Goal: Obtain resource: Obtain resource

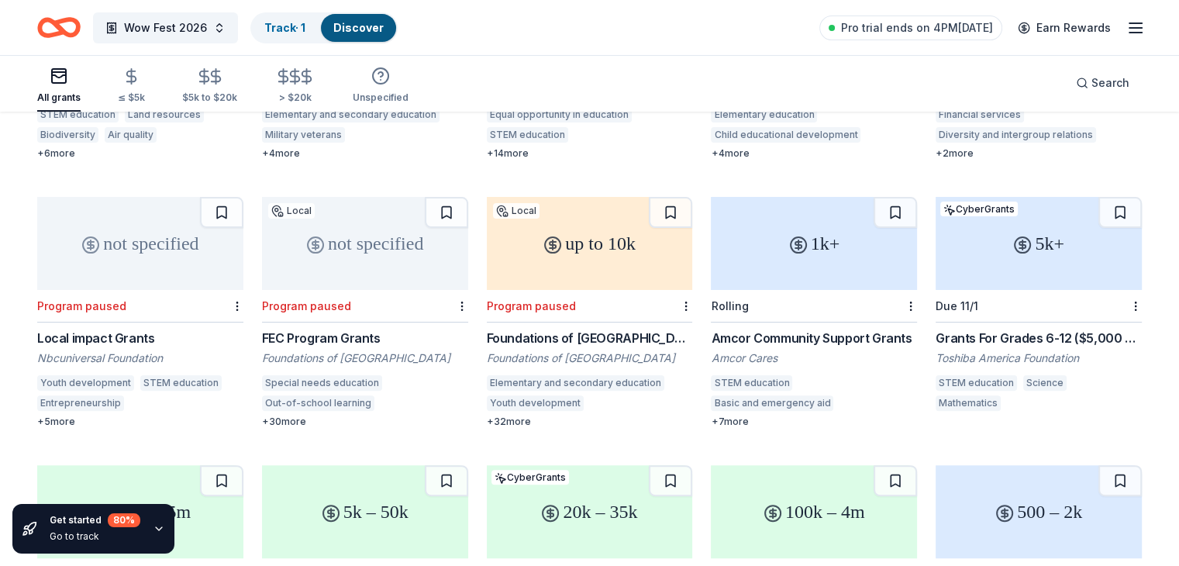
scroll to position [346, 0]
click at [987, 241] on div "5k+" at bounding box center [1038, 245] width 206 height 93
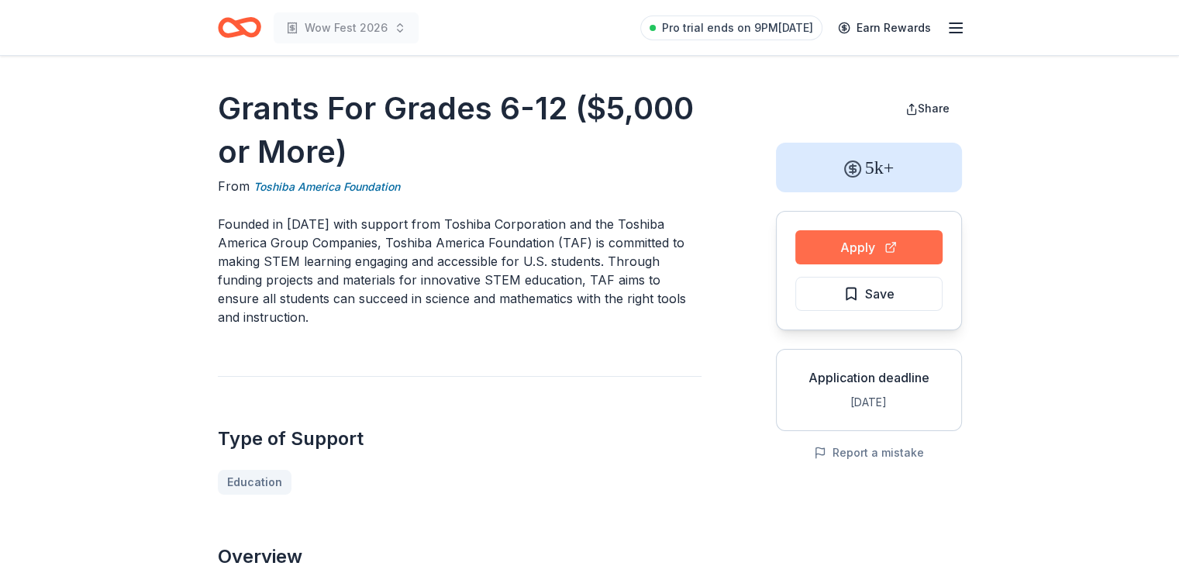
click at [840, 252] on button "Apply" at bounding box center [868, 247] width 147 height 34
